Goal: Information Seeking & Learning: Find specific page/section

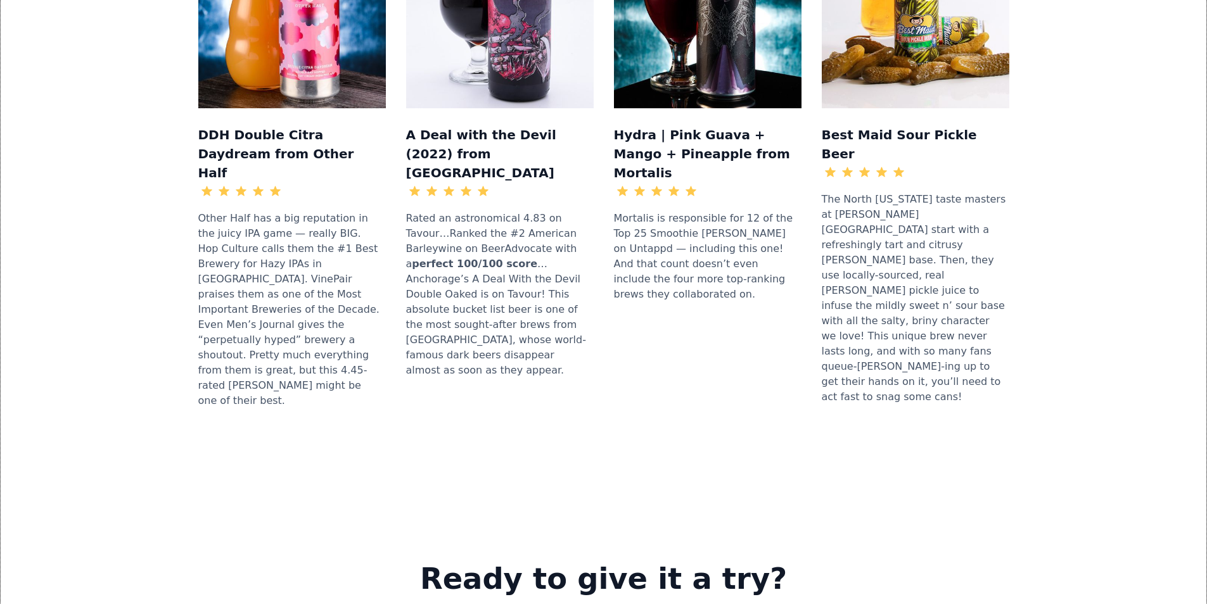
scroll to position [1584, 0]
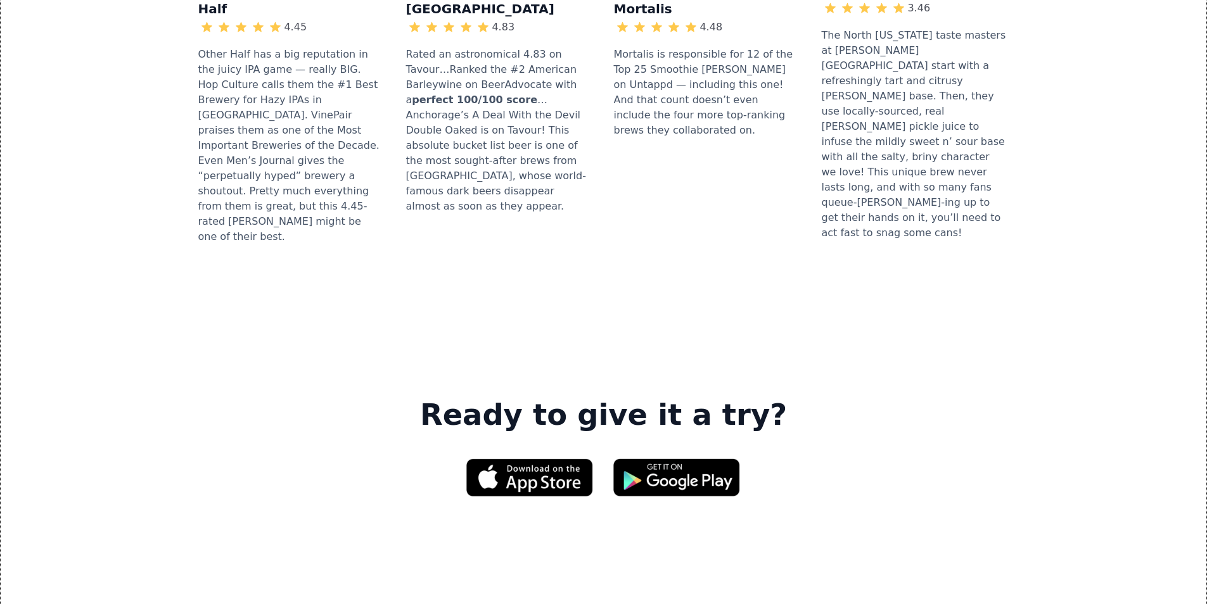
scroll to position [1917, 0]
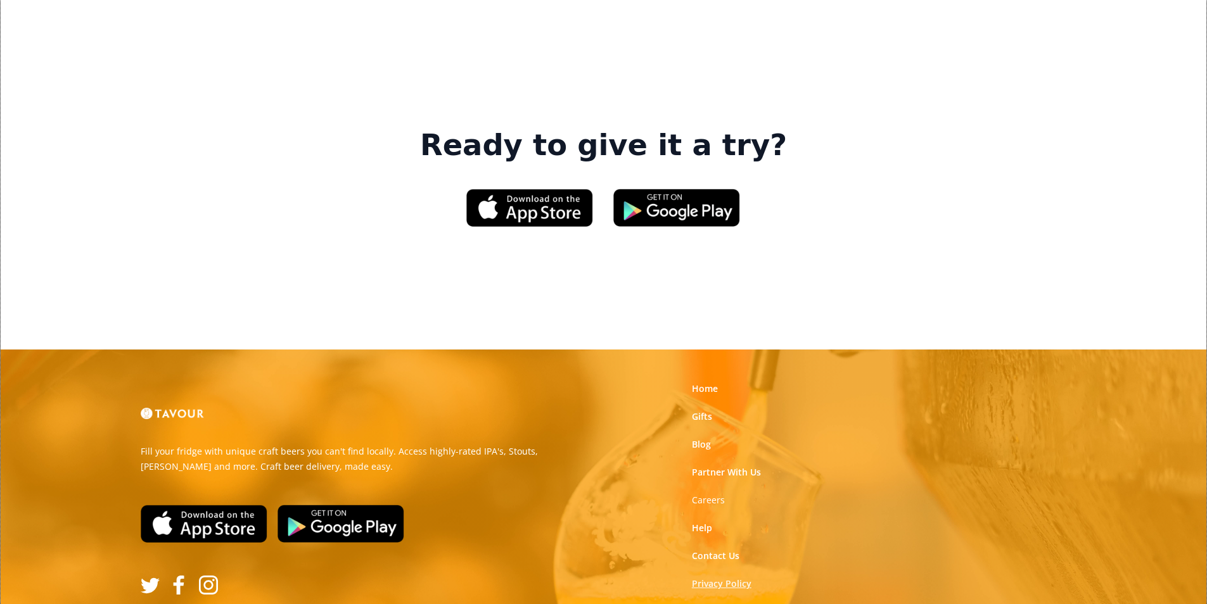
click at [722, 578] on link "Privacy Policy" at bounding box center [722, 584] width 60 height 13
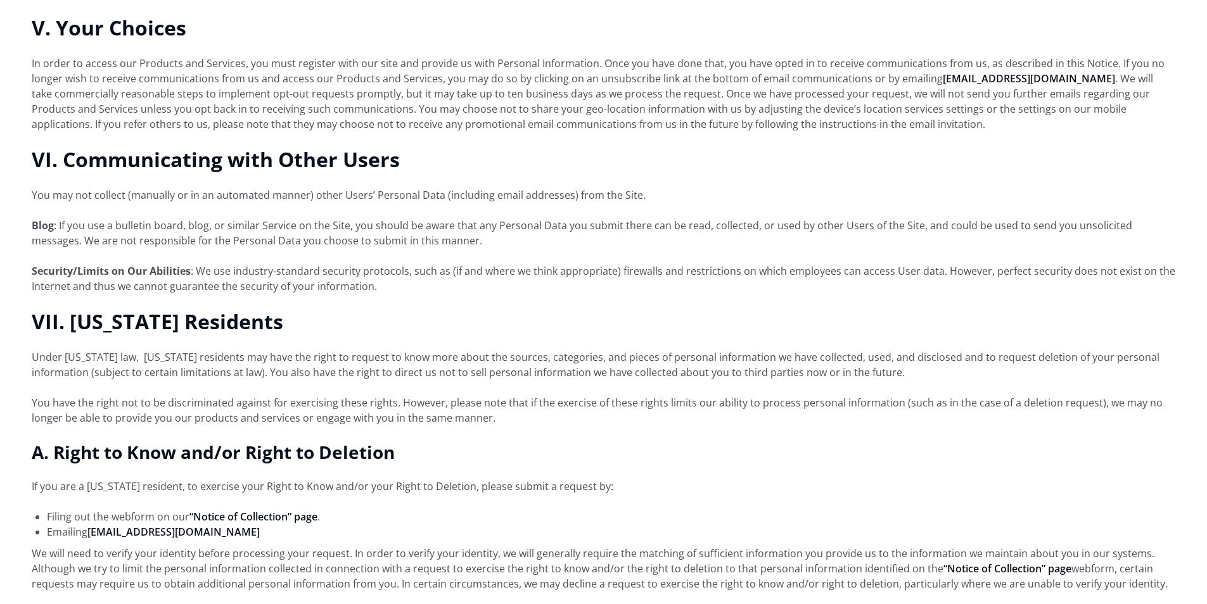
scroll to position [2534, 0]
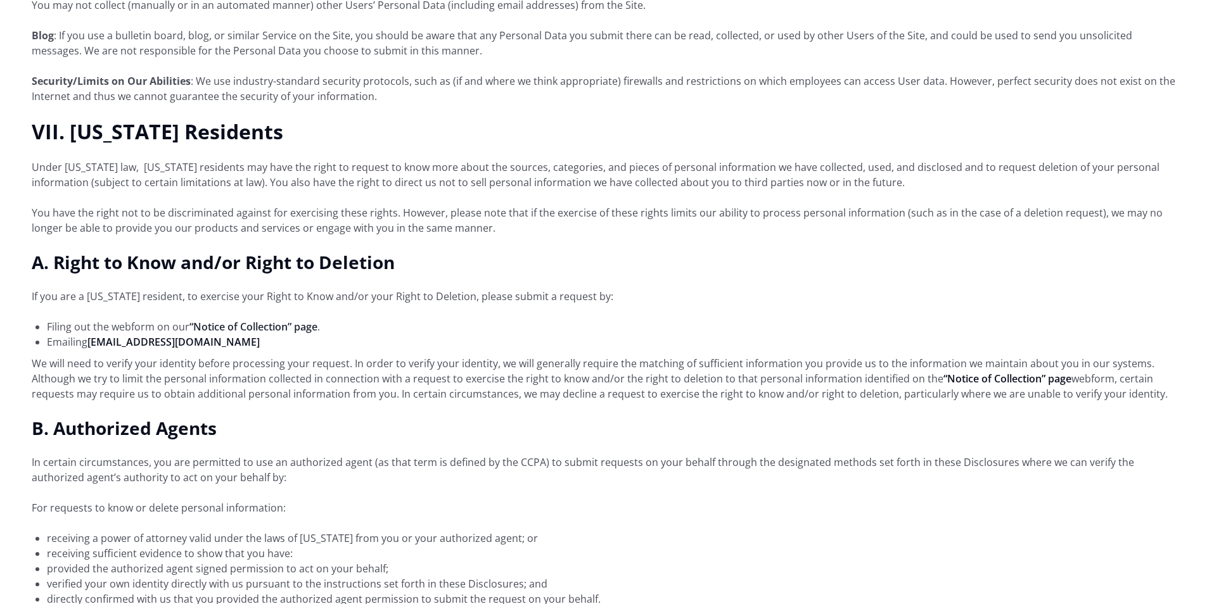
click at [218, 320] on link "“Notice of Collection” page" at bounding box center [253, 327] width 128 height 14
